Goal: Task Accomplishment & Management: Complete application form

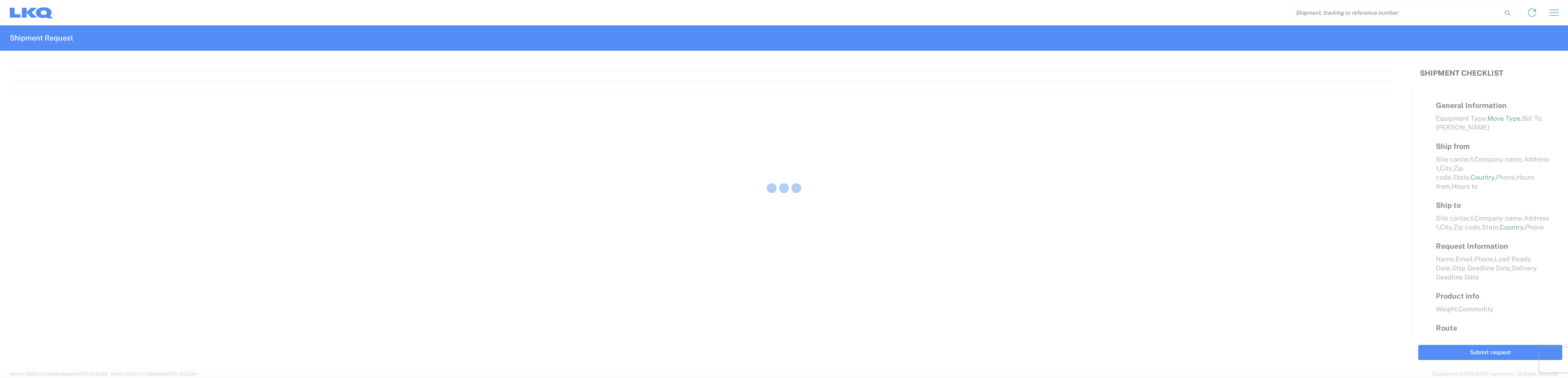
select select "FULL"
select select "LBS"
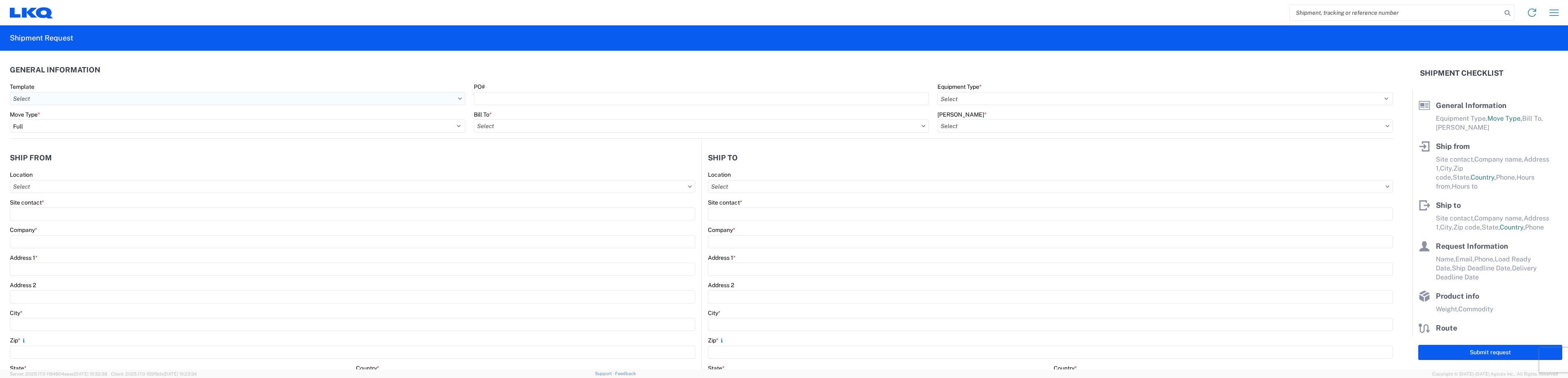
click at [392, 98] on input "Template" at bounding box center [237, 98] width 455 height 13
type input "1236"
click at [37, 133] on div "1236_Houston_1760_Houston" at bounding box center [83, 135] width 143 height 13
type input "1236_Houston_1760_Houston"
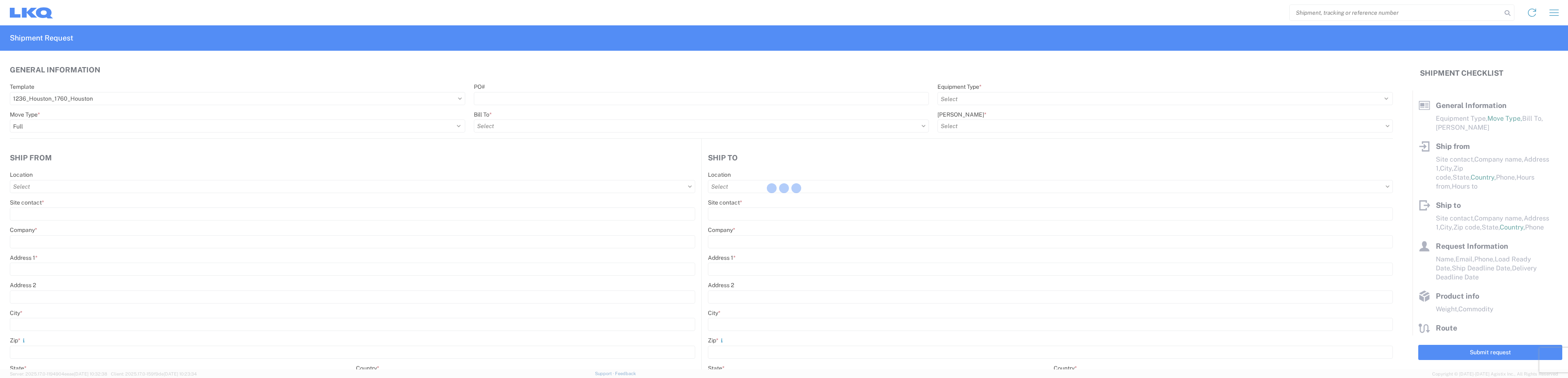
select select
type input "Shipping"
type input "LKQ Pick Your Part - [GEOGRAPHIC_DATA]"
type input "[STREET_ADDRESS]"
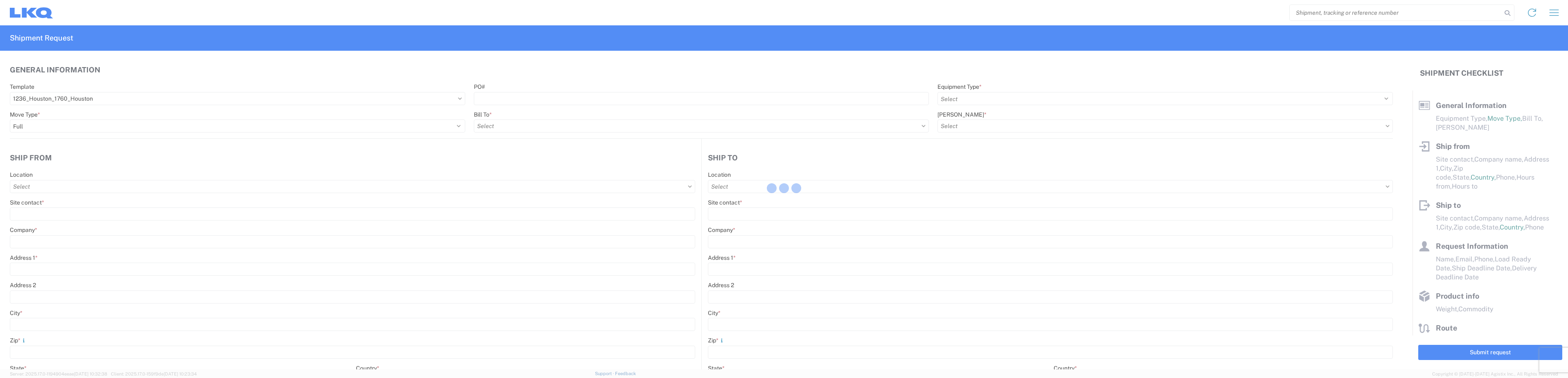
type input "[GEOGRAPHIC_DATA]"
type input "77013"
type input "Receiving"
type input "LKQ Best Core"
type input "[STREET_ADDRESS]"
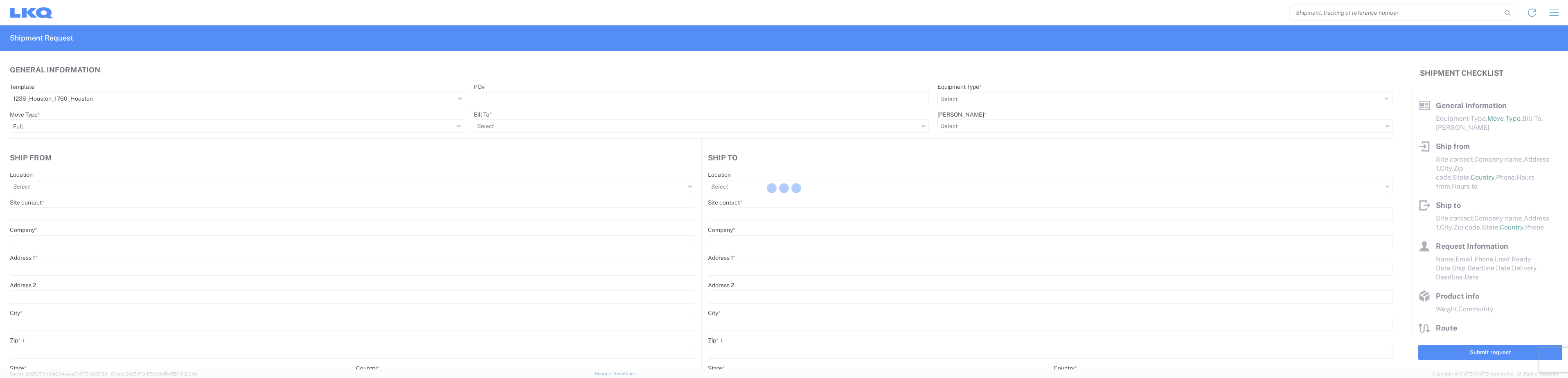
type input "[GEOGRAPHIC_DATA]"
type input "77038"
type input "[DATE]"
type input "42000"
type input "Miscellaneous (alt, comp, conv, etc)"
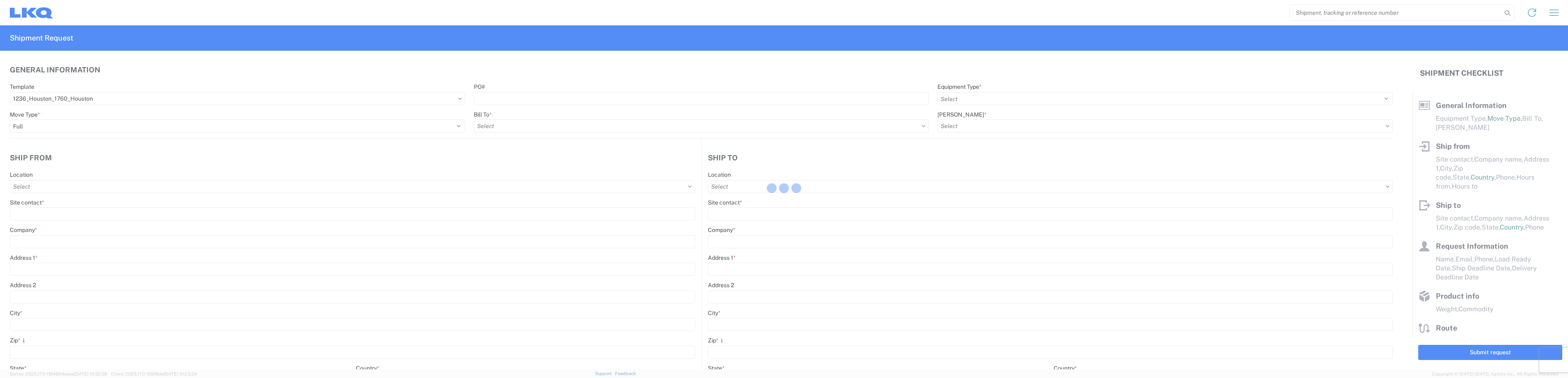
type input "1"
type input "12"
select select "IN"
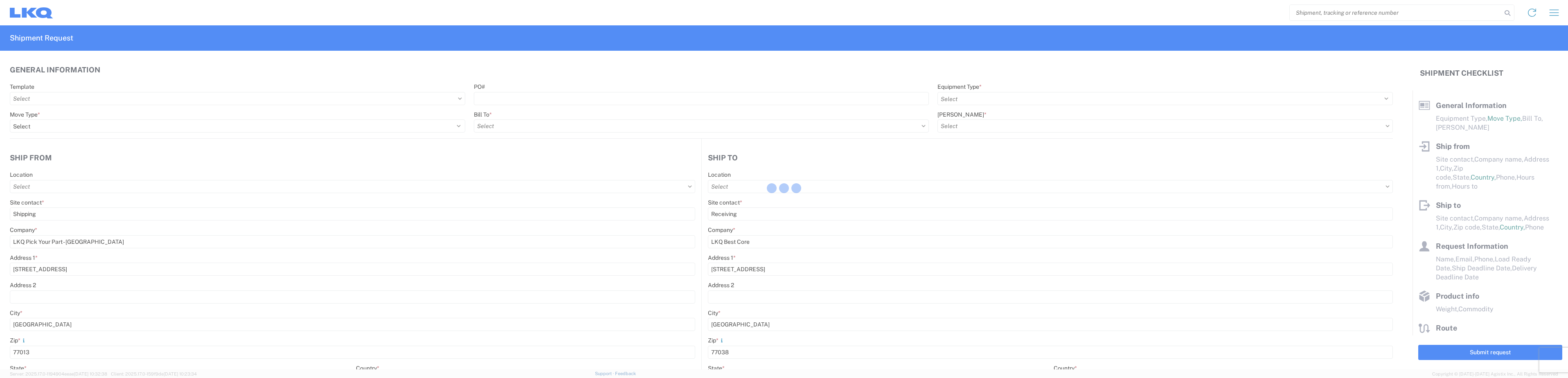
select select "US"
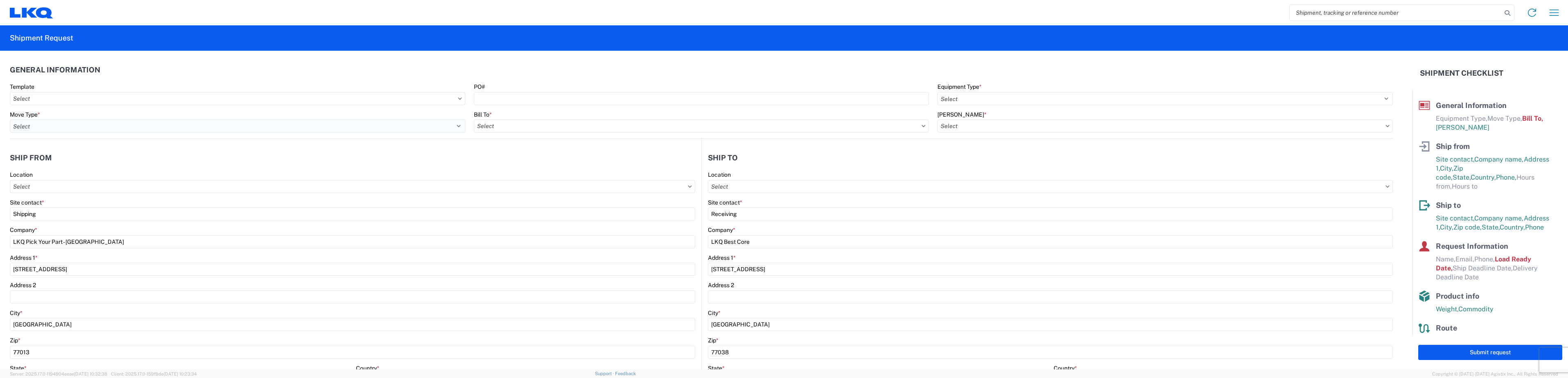
type input "1760-1300-50180-0000 - 1760 Freight In - Cores"
type input "1236 - LKQ Self Service - [GEOGRAPHIC_DATA]"
type input "1760 - LKQ Best Core"
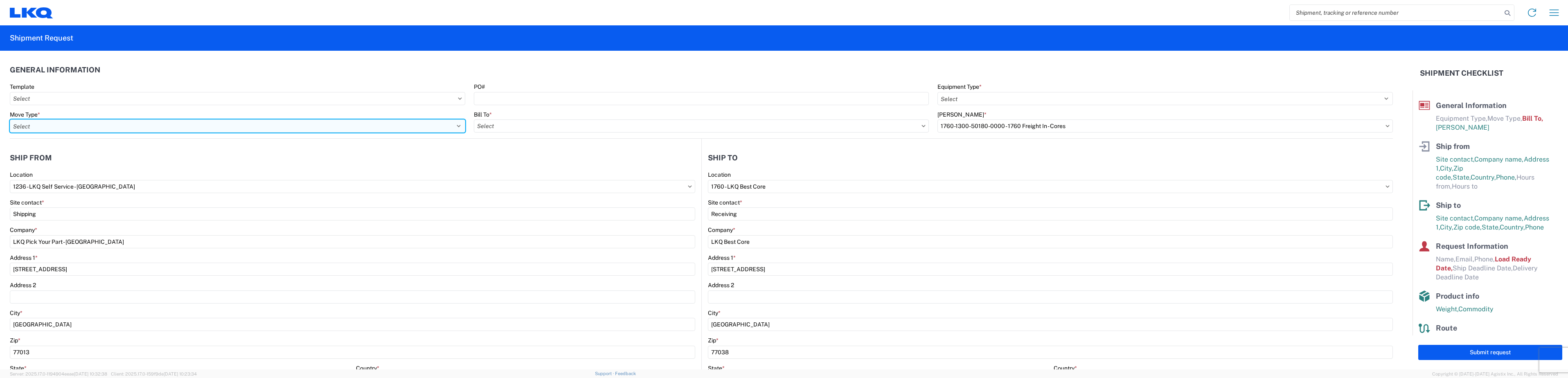
click at [75, 125] on select "Select Full Partial TL" at bounding box center [237, 125] width 455 height 13
select select "FULL"
click at [10, 119] on select "Select Full Partial TL" at bounding box center [237, 125] width 455 height 13
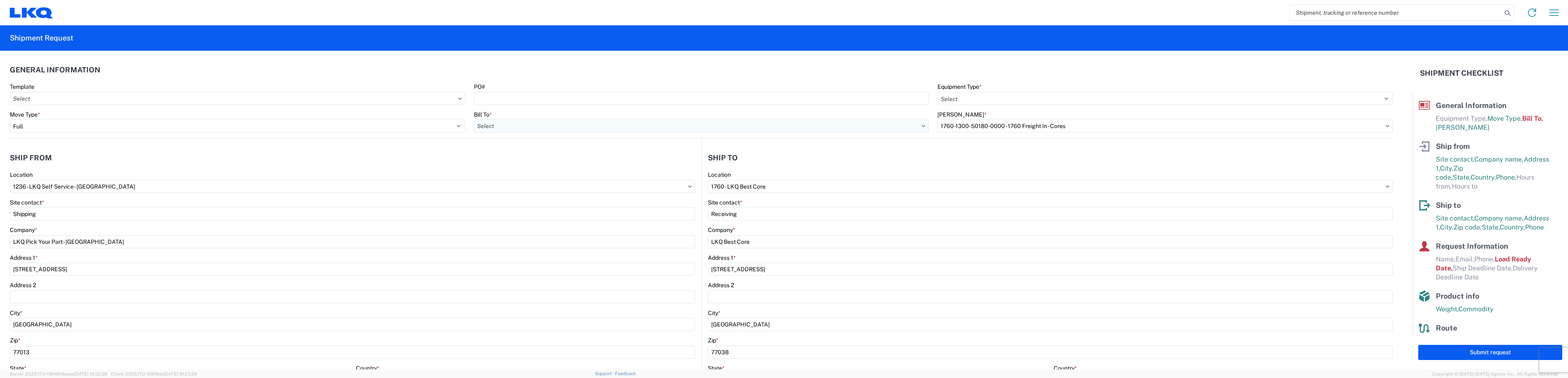
click at [591, 125] on input "Bill To *" at bounding box center [701, 125] width 455 height 13
type input "1760"
click at [508, 165] on div "1760 - LKQ Best Core" at bounding box center [545, 162] width 143 height 13
type input "1760 - LKQ Best Core"
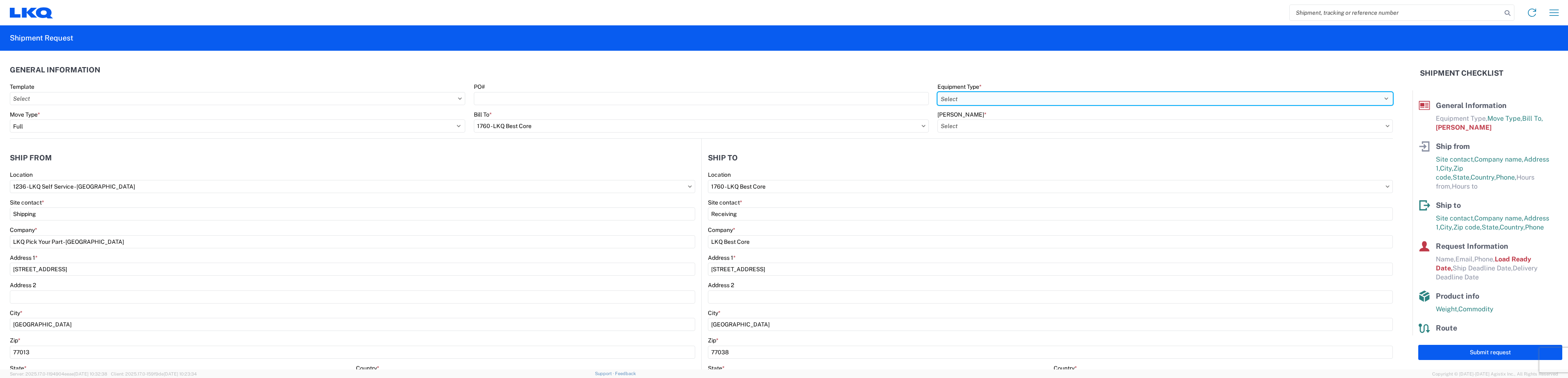
click at [991, 98] on select "Select 53’ Dry Van Flatbed Dropdeck (van) Lowboy (flatbed) Rail" at bounding box center [1165, 98] width 455 height 13
select select "FLBD"
click at [937, 92] on select "Select 53’ Dry Van Flatbed Dropdeck (van) Lowboy (flatbed) Rail" at bounding box center [1165, 98] width 455 height 13
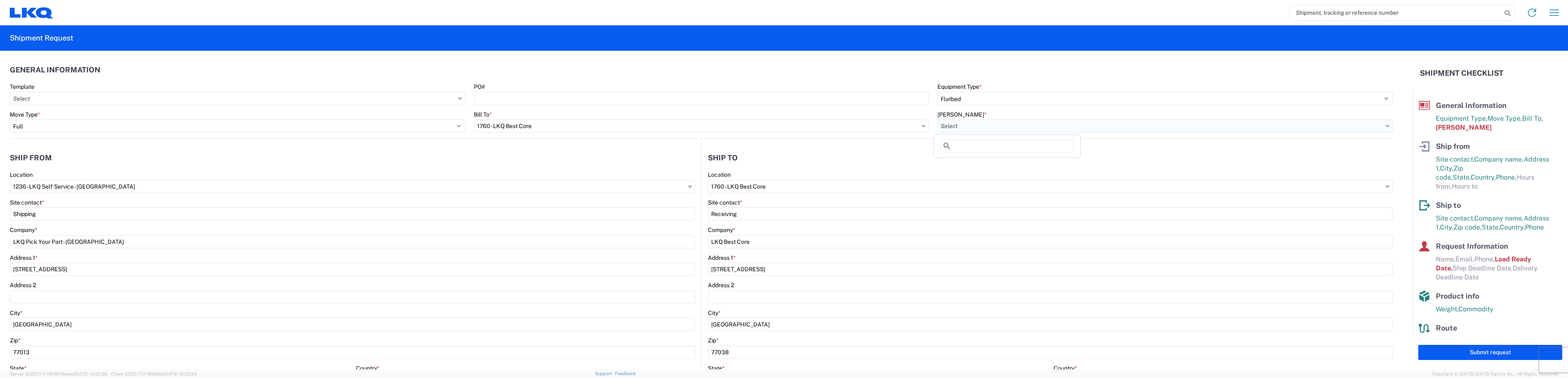
click at [962, 120] on input "[PERSON_NAME] *" at bounding box center [1165, 125] width 455 height 13
click at [966, 165] on div "1760-1300-50180-0000 - 1760 Freight In - Cores" at bounding box center [1007, 162] width 143 height 13
type input "1760-1300-50180-0000 - 1760 Freight In - Cores"
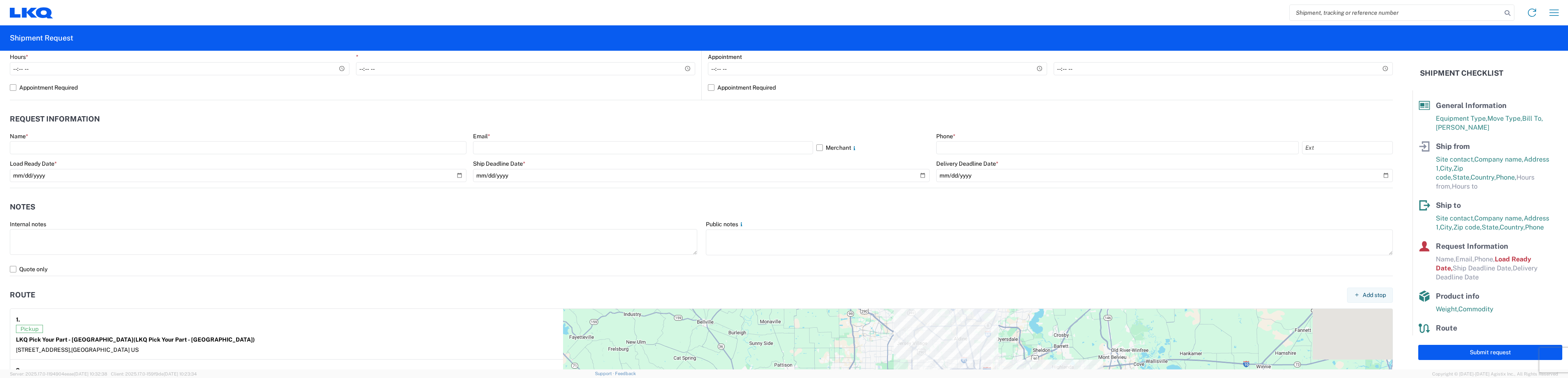
scroll to position [327, 0]
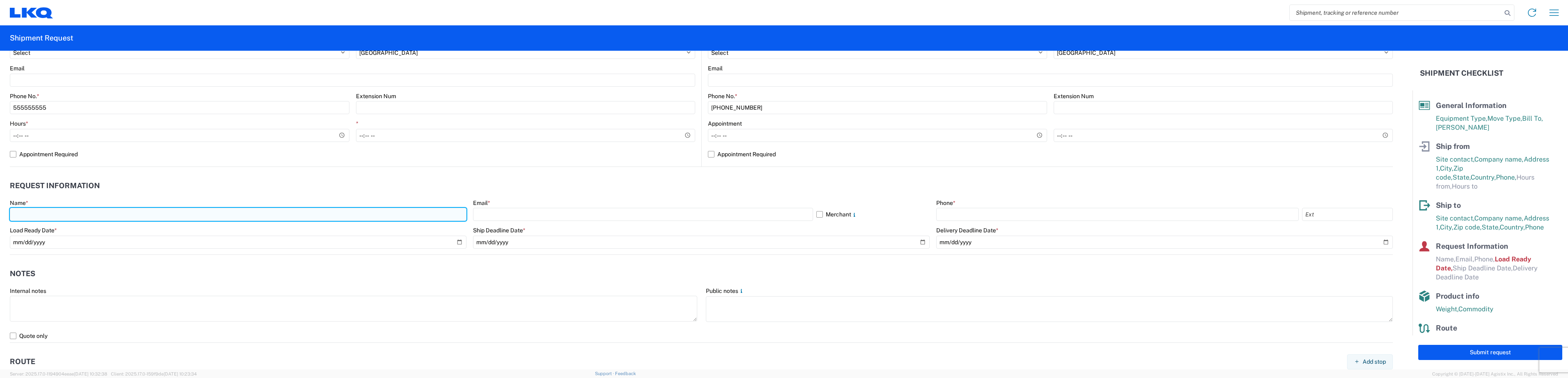
click at [68, 214] on input "text" at bounding box center [238, 214] width 457 height 13
type input "[PERSON_NAME]"
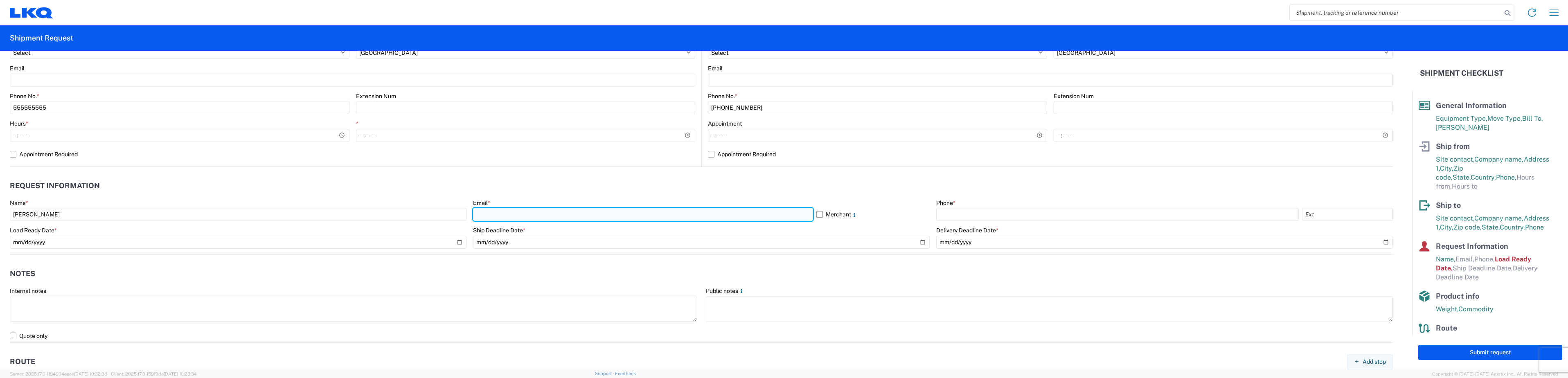
click at [531, 210] on input "text" at bounding box center [644, 214] width 340 height 13
type input "[EMAIL_ADDRESS][DOMAIN_NAME]"
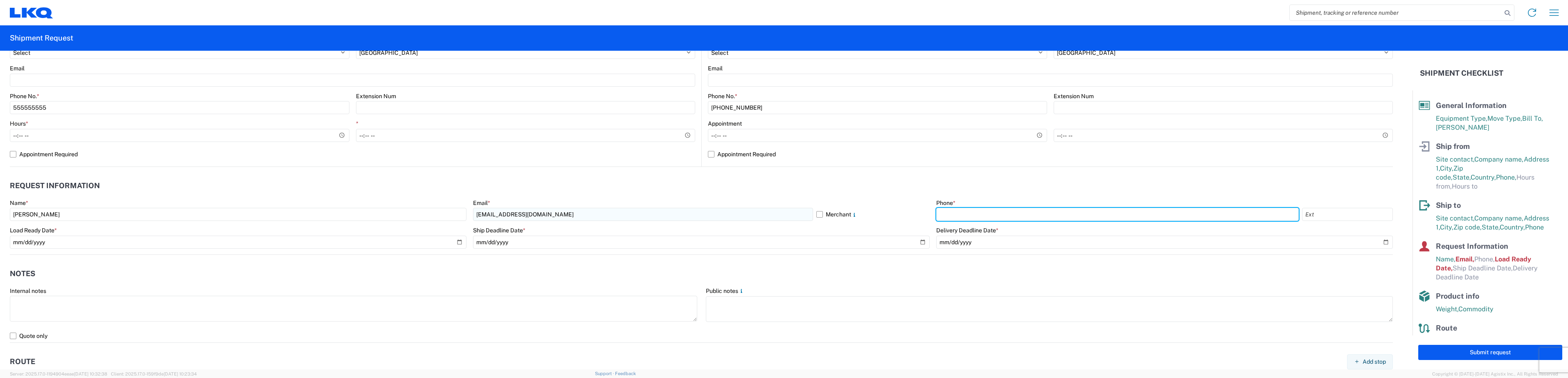
type input "3463642164"
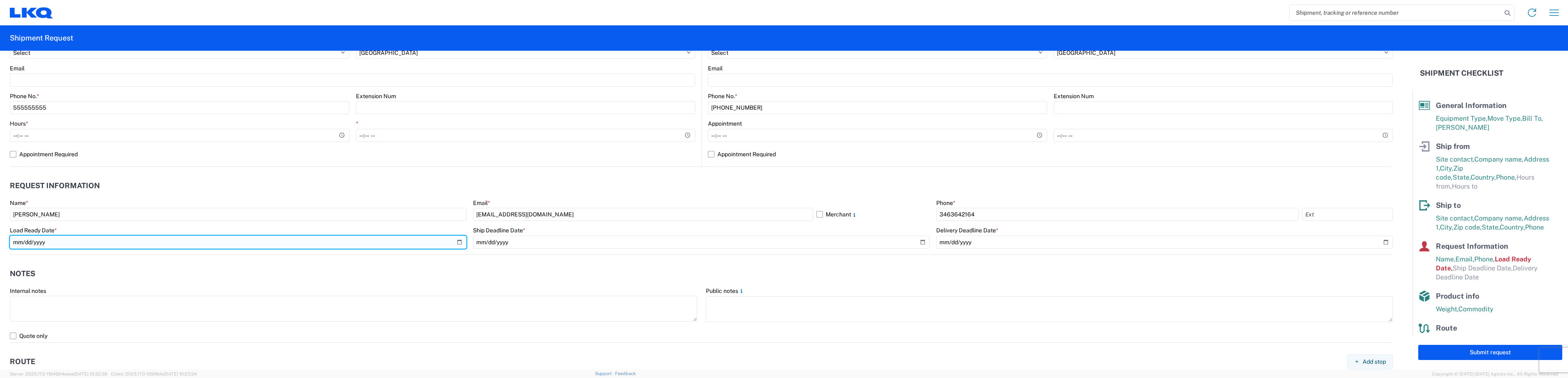
click at [27, 240] on input "[DATE]" at bounding box center [238, 242] width 457 height 13
click at [26, 240] on input "[DATE]" at bounding box center [238, 242] width 457 height 13
click at [27, 240] on input "[DATE]" at bounding box center [238, 242] width 457 height 13
click at [25, 243] on input "[DATE]" at bounding box center [238, 242] width 457 height 13
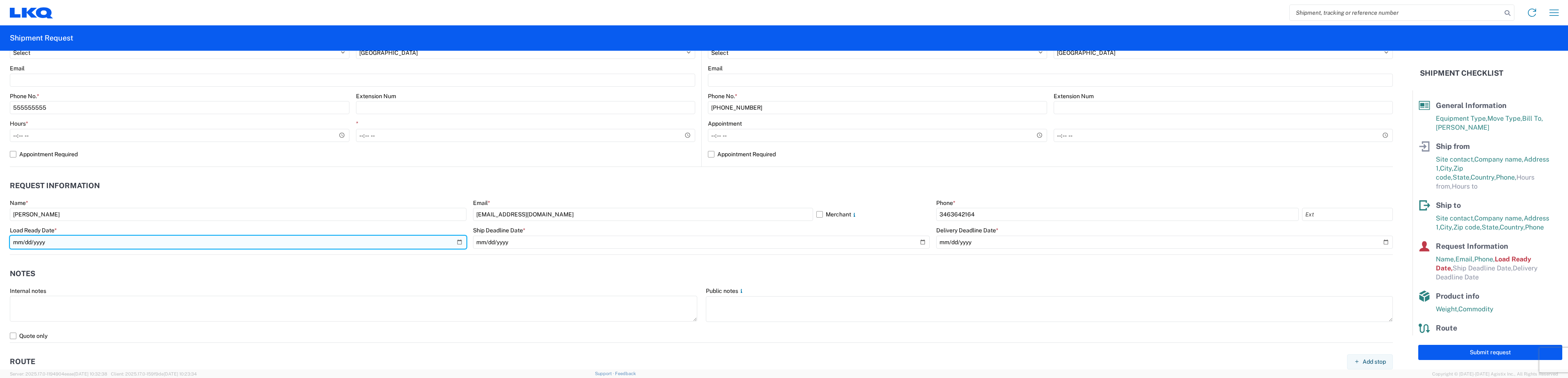
click at [57, 240] on input "[DATE]" at bounding box center [238, 242] width 457 height 13
click at [55, 243] on input "[DATE]" at bounding box center [238, 242] width 457 height 13
click at [455, 238] on input "[DATE]" at bounding box center [238, 242] width 457 height 13
click at [458, 243] on input "[DATE]" at bounding box center [238, 242] width 457 height 13
type input "[DATE]"
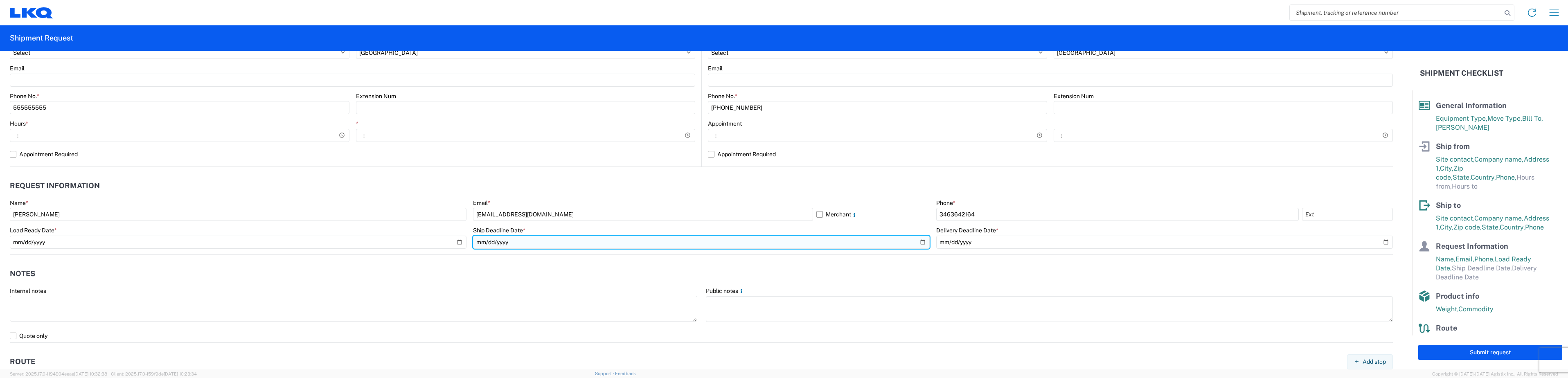
click at [550, 246] on input "date" at bounding box center [702, 242] width 457 height 13
click at [916, 244] on input "date" at bounding box center [702, 242] width 457 height 13
type input "[DATE]"
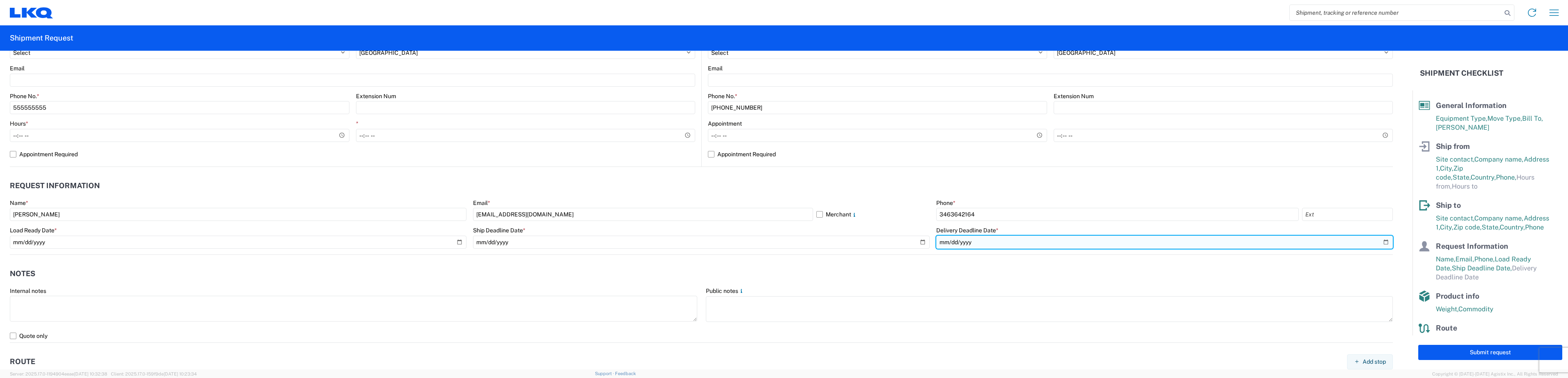
click at [1380, 241] on input "date" at bounding box center [1165, 242] width 457 height 13
type input "[DATE]"
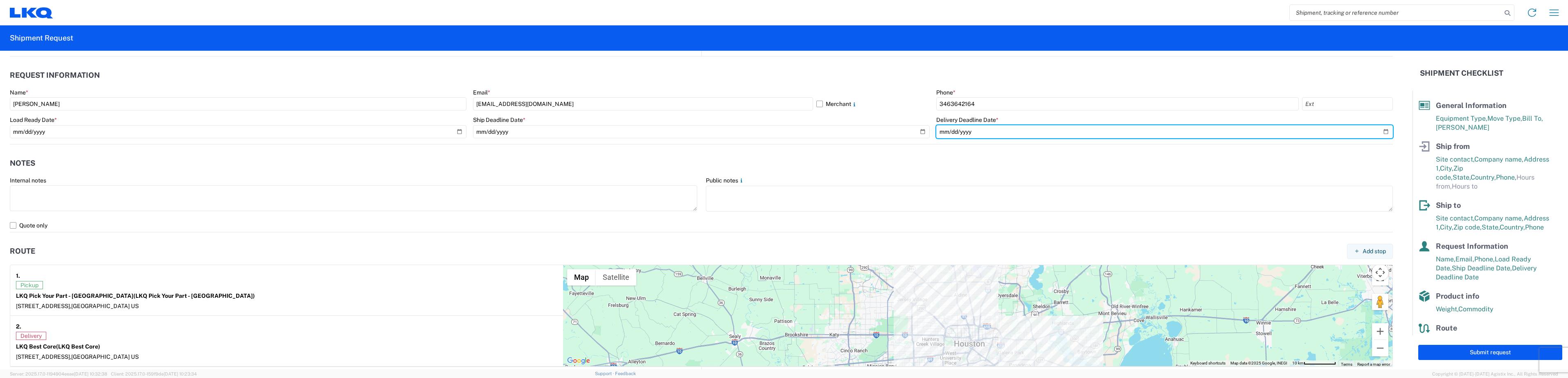
scroll to position [450, 0]
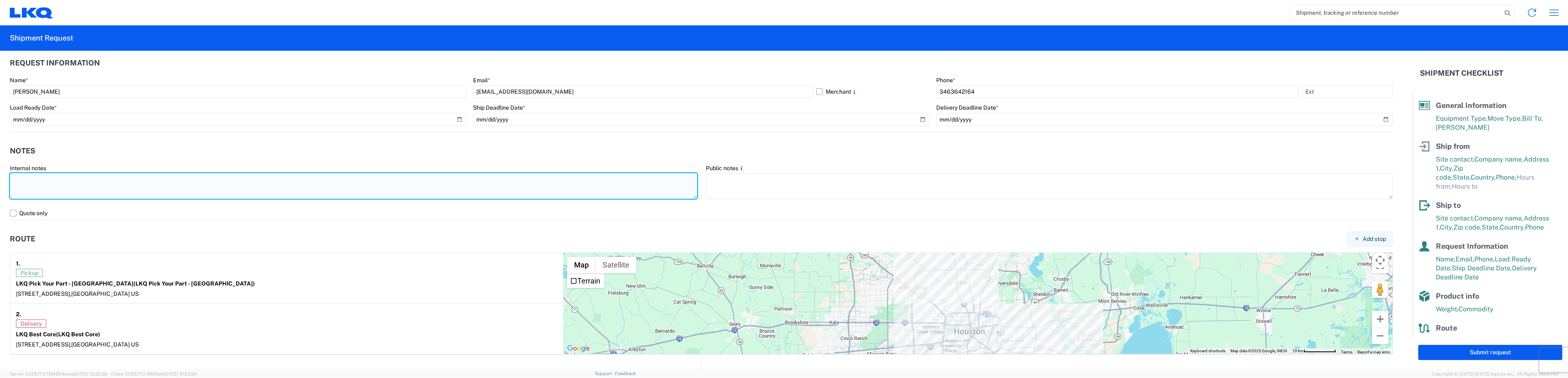
click at [196, 193] on textarea at bounding box center [353, 185] width 688 height 25
type textarea "3"
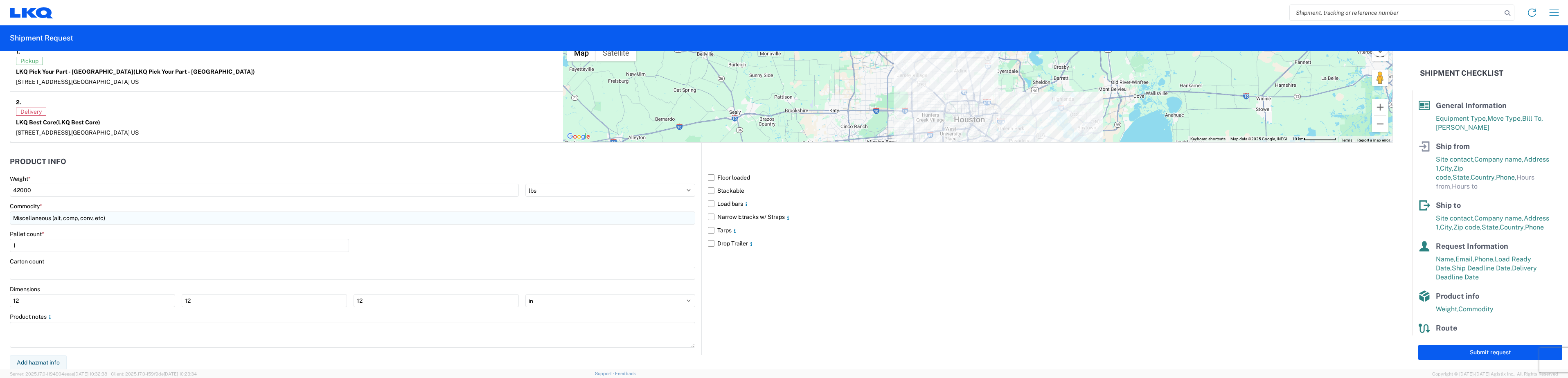
scroll to position [663, 0]
type textarea "###Flatbed"
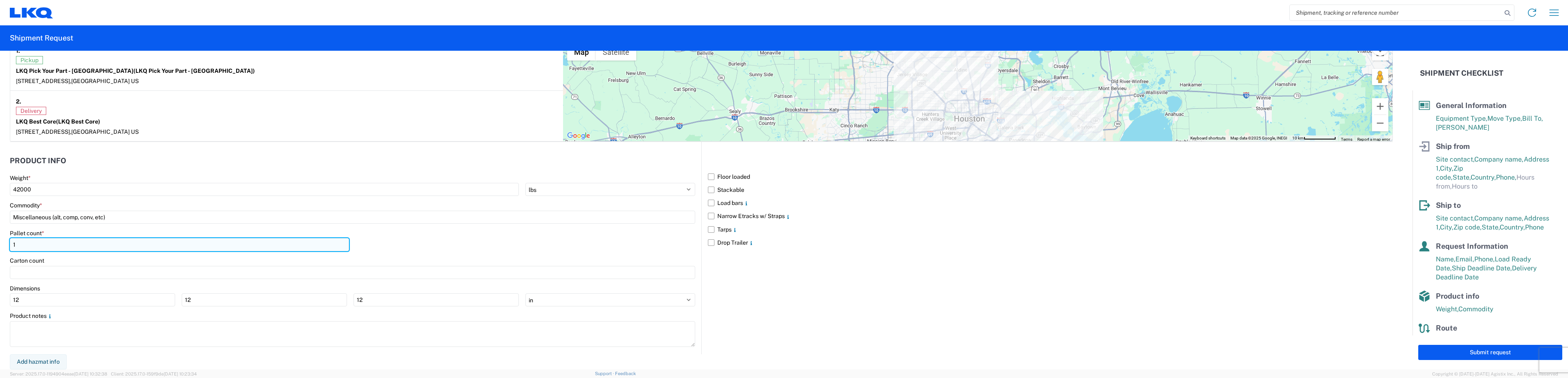
click at [94, 244] on input "1" at bounding box center [179, 245] width 339 height 13
type input "15"
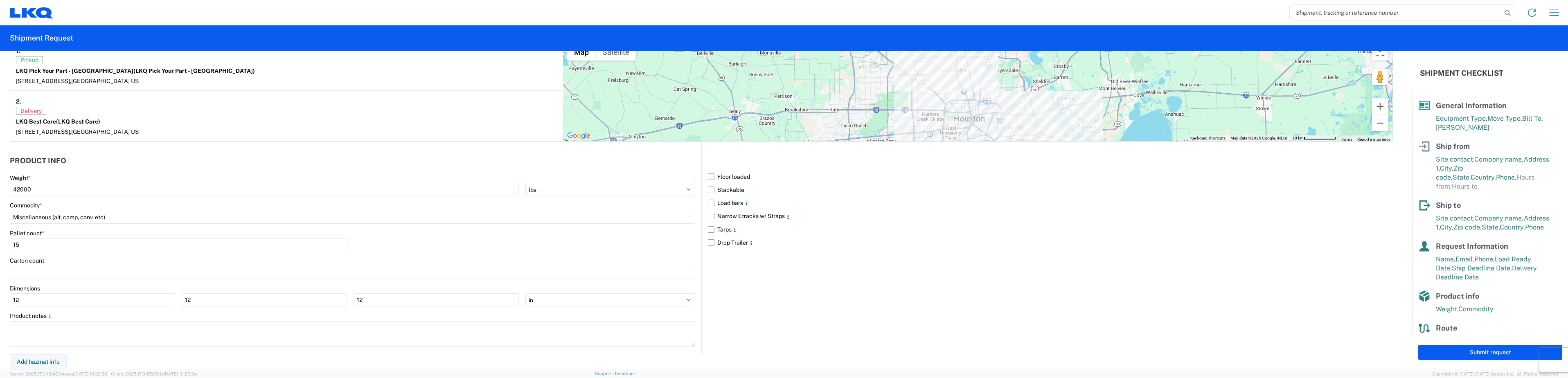
click at [708, 178] on label "Floor loaded" at bounding box center [1050, 176] width 685 height 13
click at [0, 0] on input "Floor loaded" at bounding box center [0, 0] width 0 height 0
click at [1493, 350] on button "Submit request" at bounding box center [1491, 352] width 144 height 15
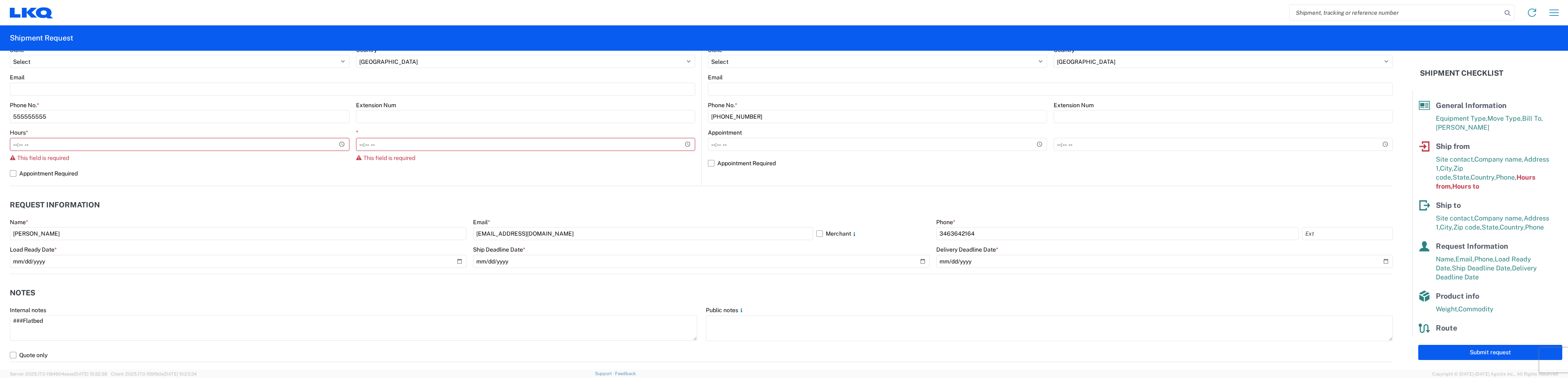
scroll to position [305, 0]
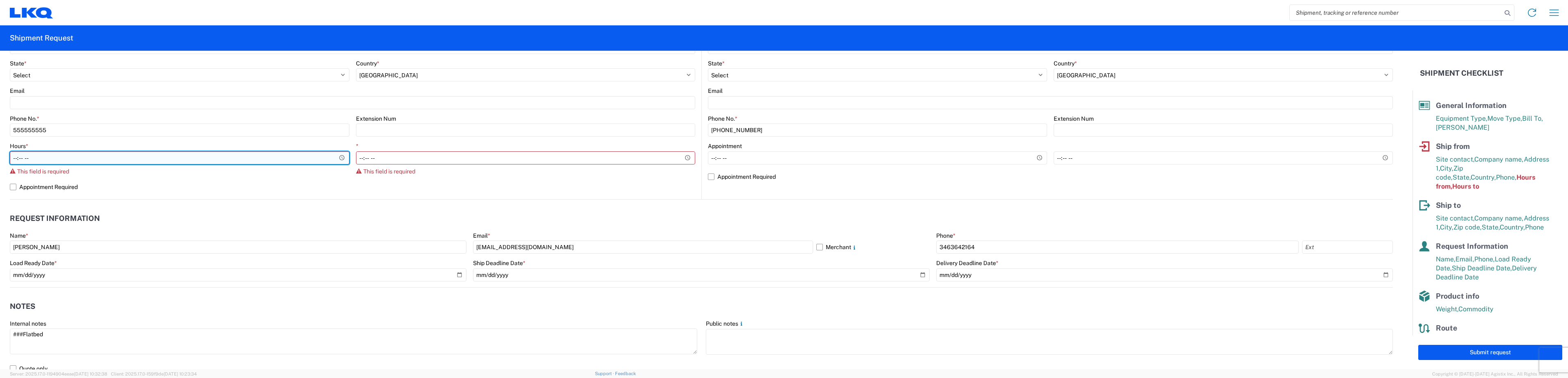
click at [51, 160] on input "Hours *" at bounding box center [179, 158] width 339 height 13
click at [341, 160] on input "Hours *" at bounding box center [179, 158] width 339 height 13
type input "09:00"
click at [212, 170] on input "09:00" at bounding box center [179, 168] width 339 height 13
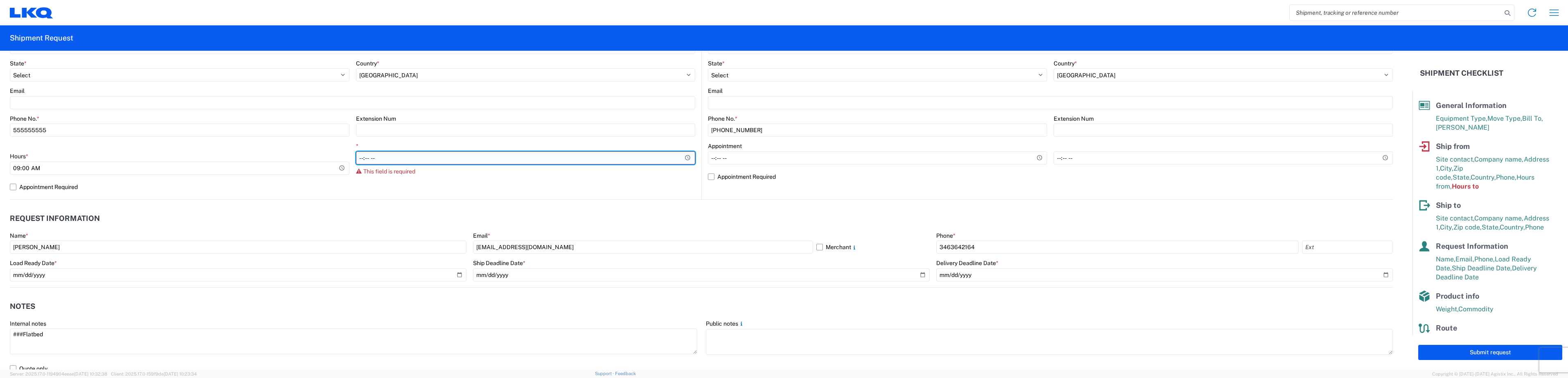
click at [602, 153] on input "*" at bounding box center [525, 158] width 339 height 13
click at [683, 158] on input "*" at bounding box center [525, 158] width 339 height 13
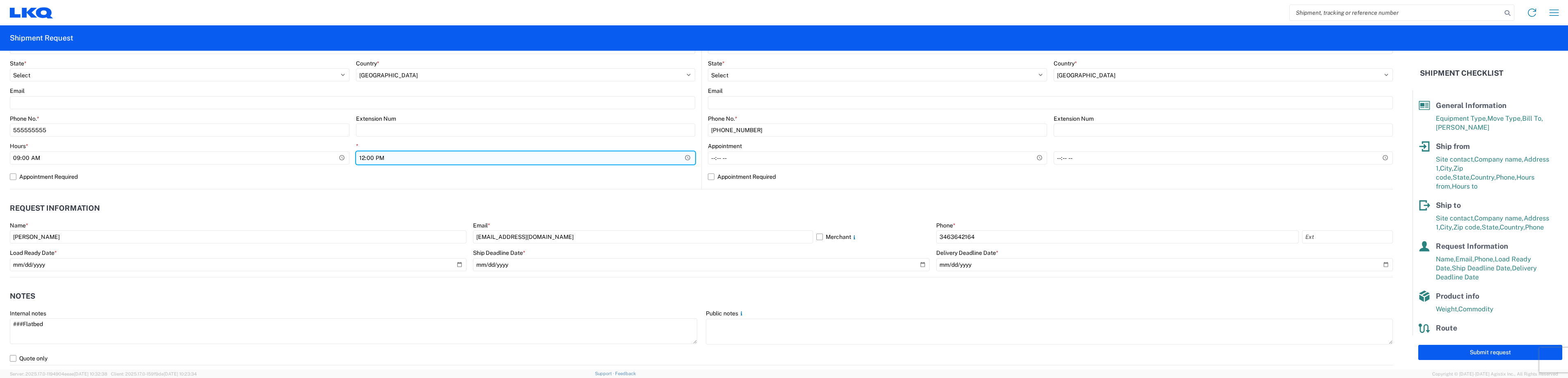
type input "12:00"
click at [538, 160] on input "12:00" at bounding box center [525, 158] width 339 height 13
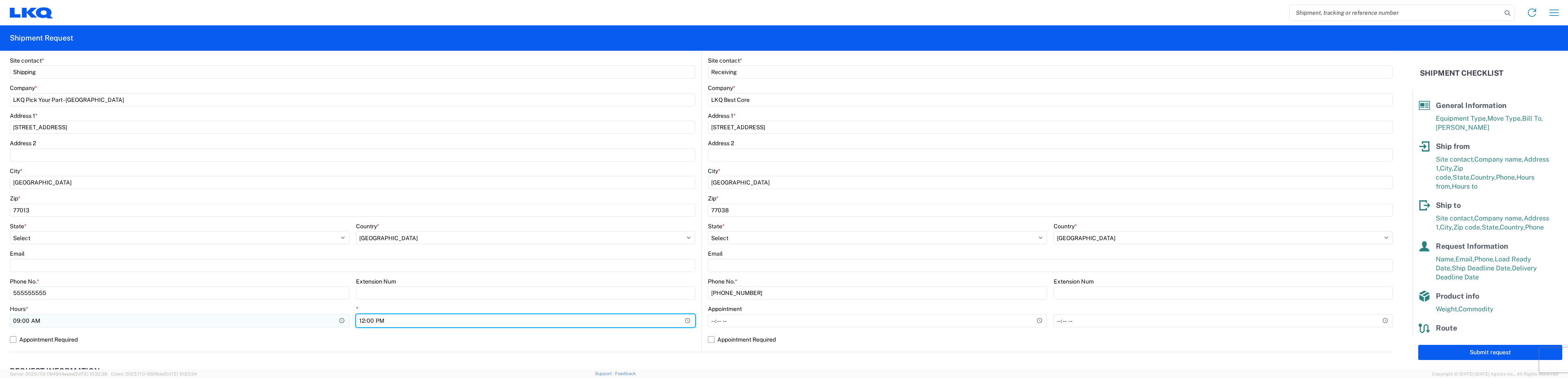
scroll to position [182, 0]
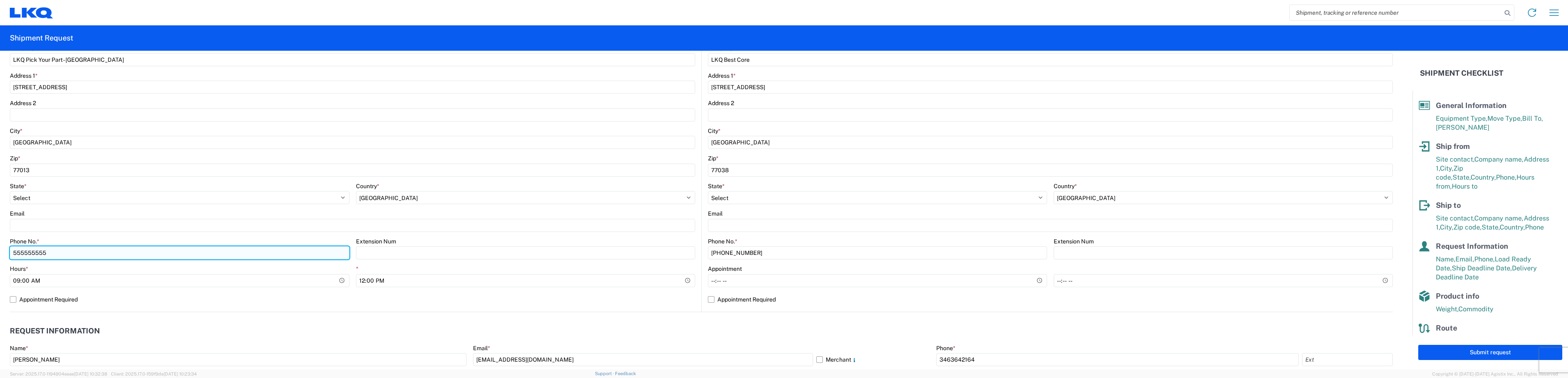
click at [61, 247] on input "555555555" at bounding box center [179, 253] width 339 height 13
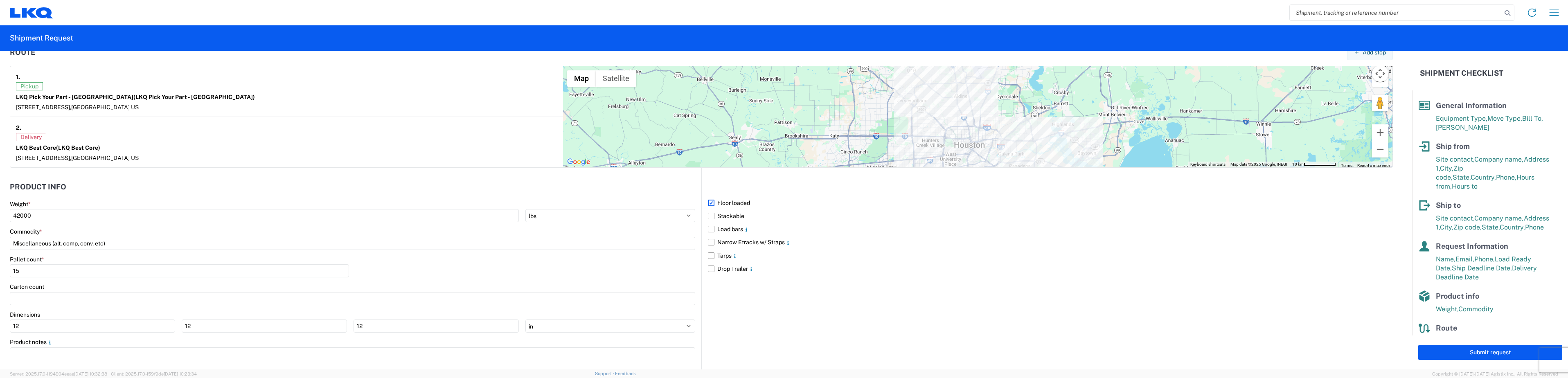
scroll to position [663, 0]
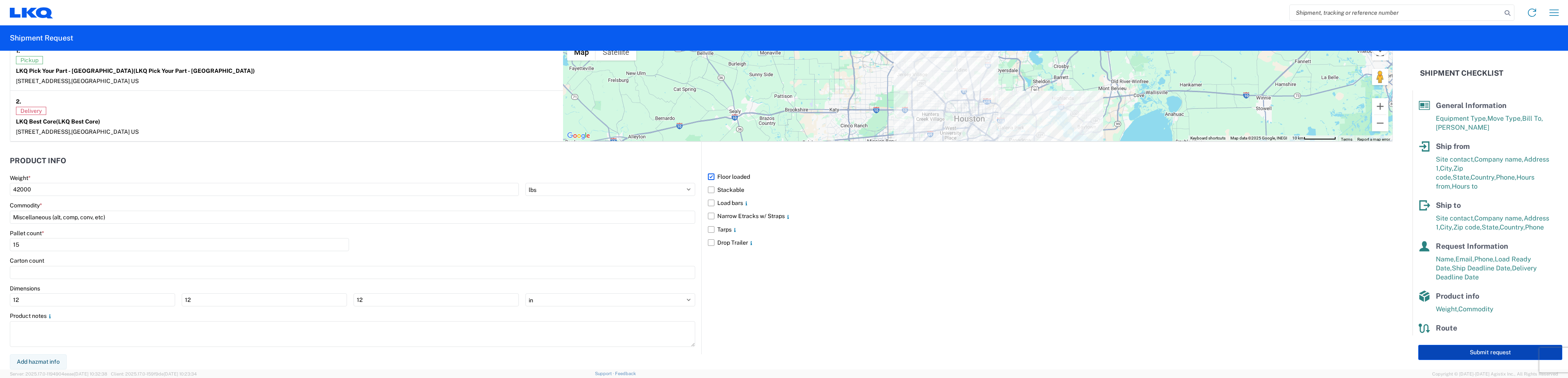
click at [1500, 349] on button "Submit request" at bounding box center [1491, 352] width 144 height 15
